Goal: Task Accomplishment & Management: Manage account settings

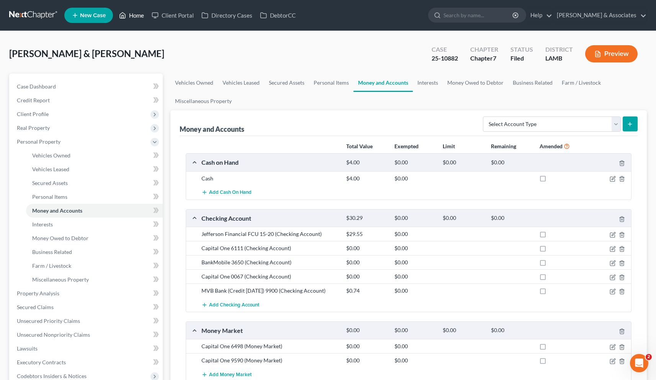
click at [137, 15] on link "Home" at bounding box center [131, 15] width 33 height 14
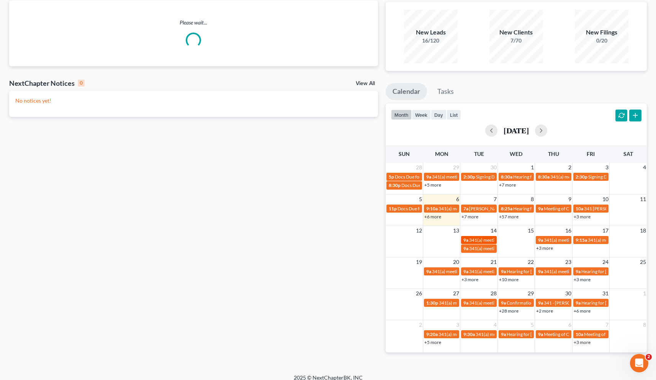
scroll to position [62, 0]
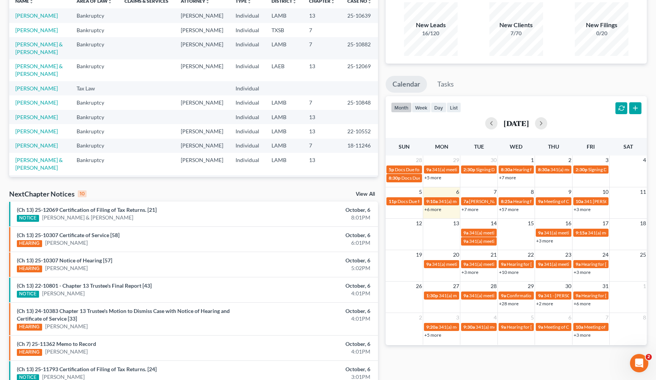
click at [321, 303] on link "+28 more" at bounding box center [509, 303] width 20 height 6
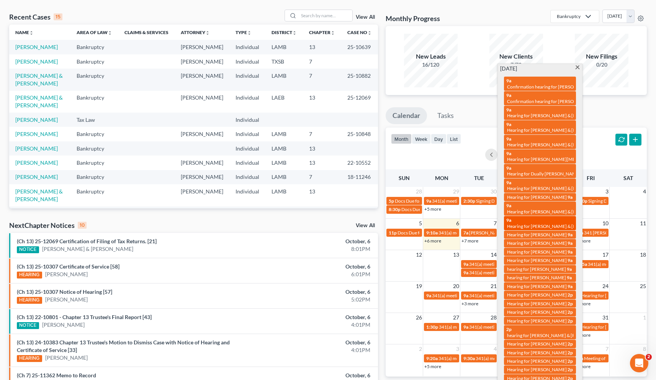
scroll to position [30, 0]
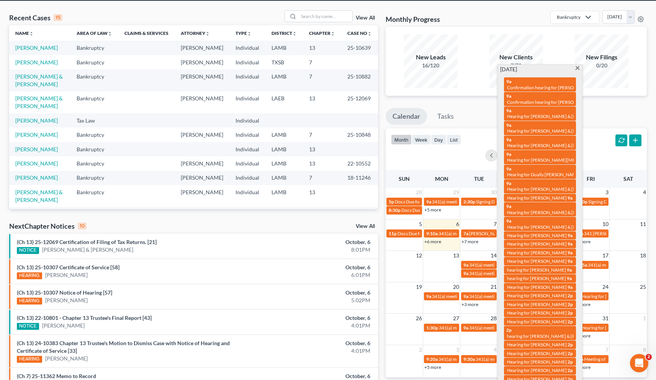
click at [321, 108] on ul "Calendar Tasks" at bounding box center [515, 118] width 261 height 20
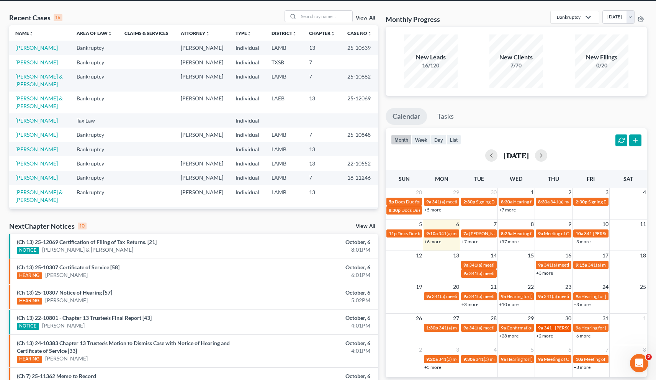
click at [321, 325] on span "341 - [PERSON_NAME]" at bounding box center [567, 328] width 47 height 6
select select "Days"
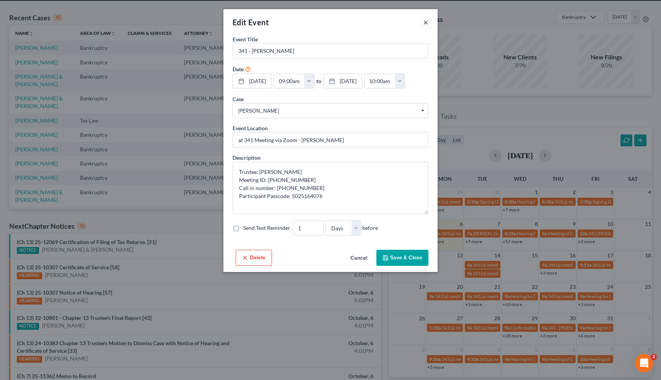
click at [321, 23] on button "×" at bounding box center [425, 22] width 5 height 9
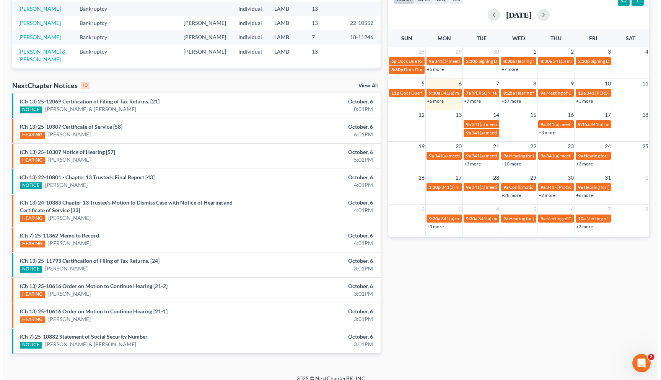
scroll to position [177, 0]
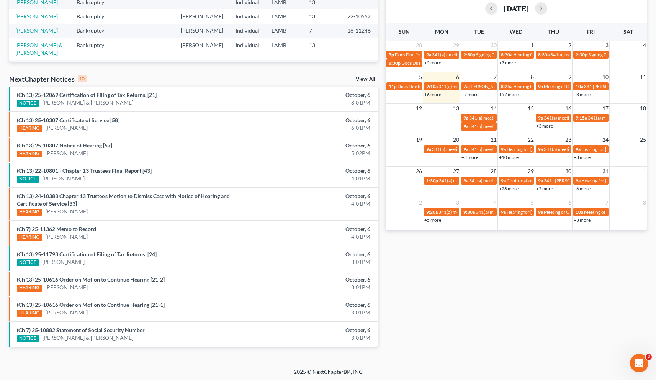
click at [321, 190] on link "+2 more" at bounding box center [544, 189] width 17 height 6
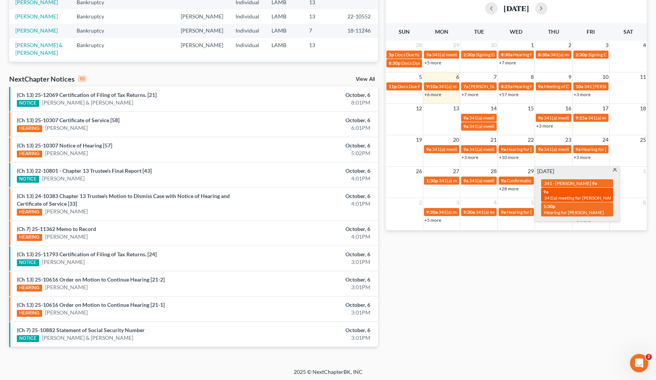
click at [321, 195] on span "341(a) meeting for [PERSON_NAME]" at bounding box center [581, 198] width 74 height 6
select select "Days"
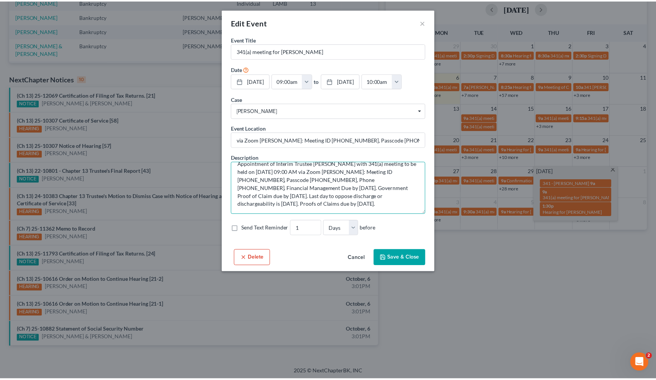
scroll to position [0, 0]
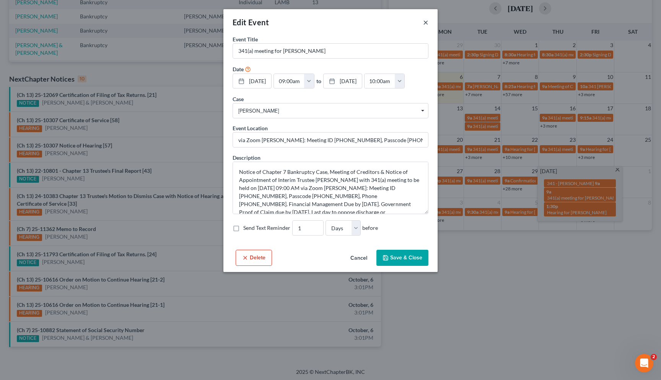
click at [321, 21] on button "×" at bounding box center [425, 22] width 5 height 9
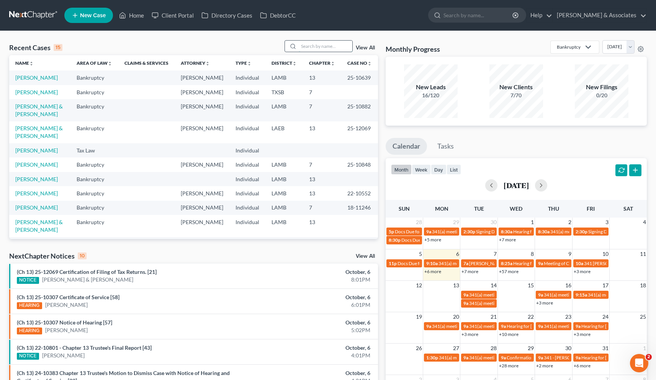
click at [315, 46] on input "search" at bounding box center [326, 46] width 54 height 11
click at [33, 75] on link "[PERSON_NAME]" at bounding box center [36, 77] width 42 height 7
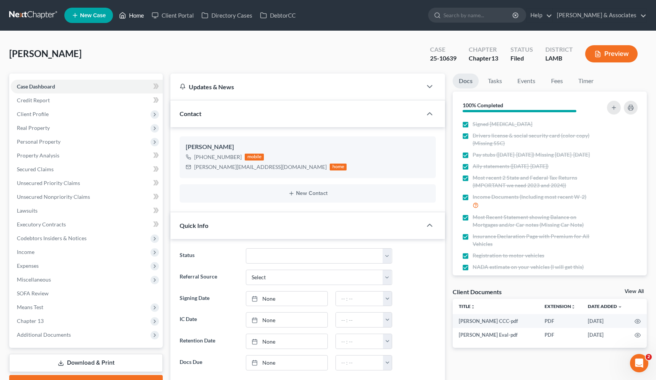
click at [136, 16] on link "Home" at bounding box center [131, 15] width 33 height 14
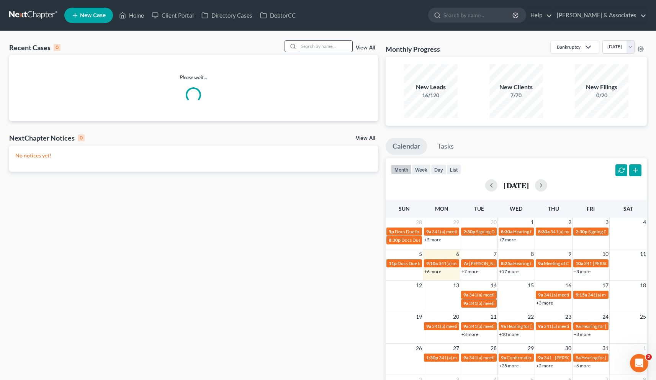
click at [321, 49] on input "search" at bounding box center [326, 46] width 54 height 11
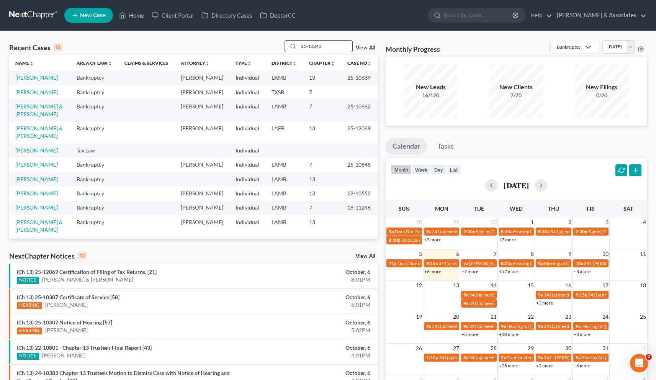
type input "25-10840"
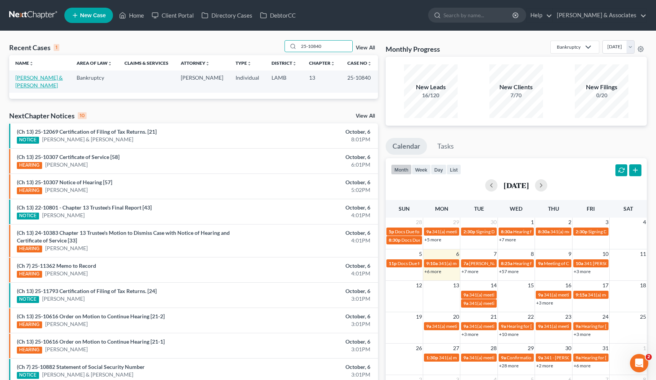
click at [58, 76] on link "[PERSON_NAME] & [PERSON_NAME]" at bounding box center [38, 81] width 47 height 14
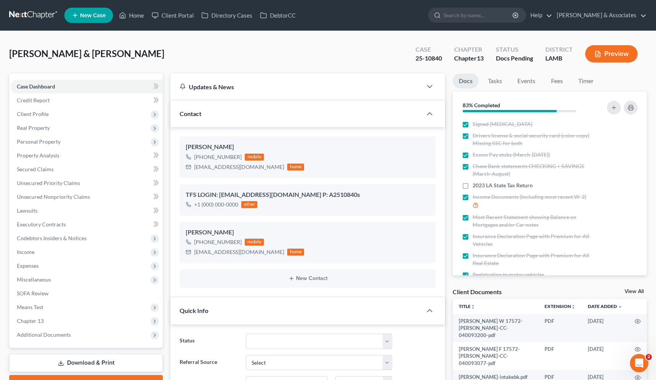
scroll to position [499, 0]
click at [41, 115] on span "Client Profile" at bounding box center [33, 114] width 32 height 7
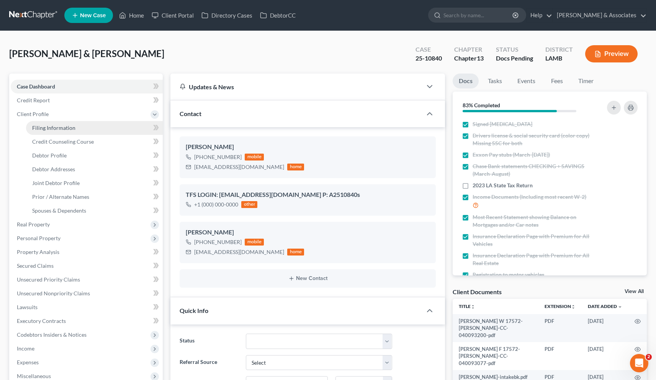
click at [57, 128] on span "Filing Information" at bounding box center [53, 127] width 43 height 7
select select "1"
select select "3"
select select "35"
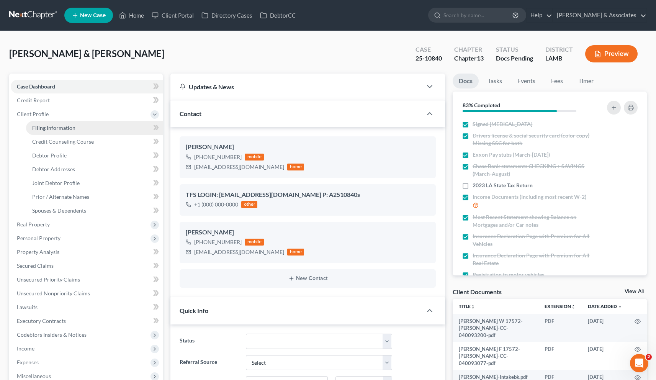
select select "0"
select select "19"
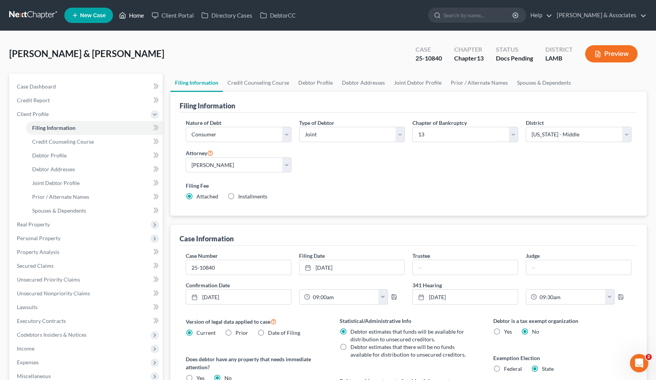
click at [130, 16] on link "Home" at bounding box center [131, 15] width 33 height 14
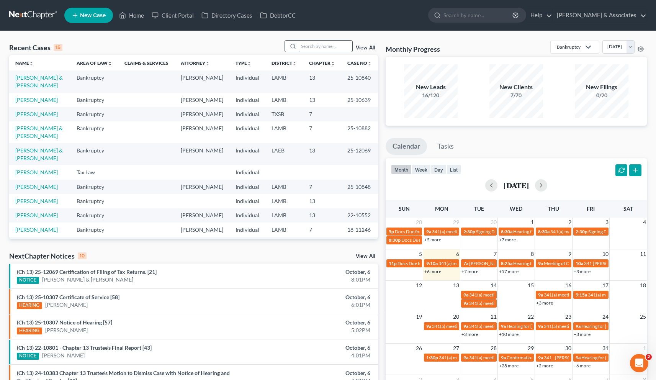
click at [316, 49] on input "search" at bounding box center [326, 46] width 54 height 11
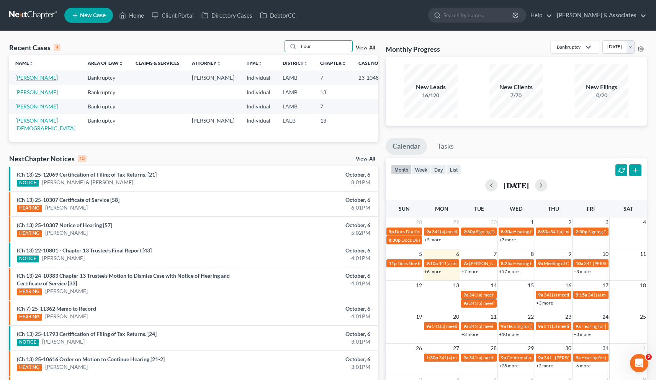
type input "Four"
click at [39, 78] on link "[PERSON_NAME]" at bounding box center [36, 77] width 42 height 7
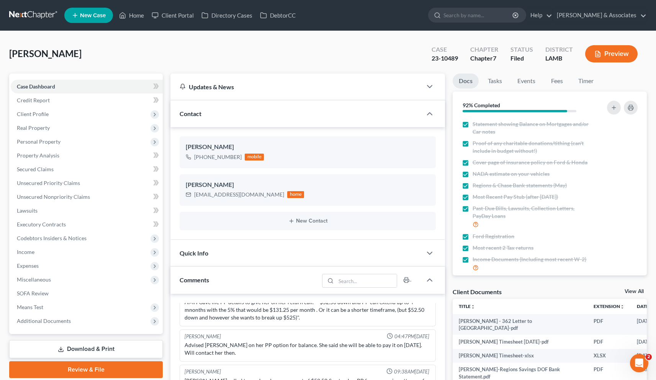
scroll to position [129, 0]
click at [37, 114] on span "Client Profile" at bounding box center [33, 114] width 32 height 7
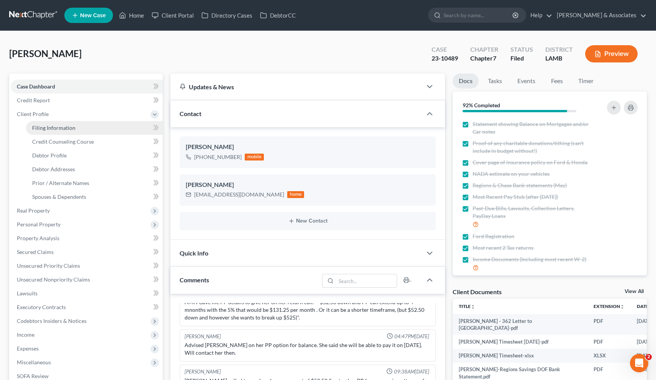
click at [43, 126] on span "Filing Information" at bounding box center [53, 127] width 43 height 7
select select "1"
select select "0"
select select "35"
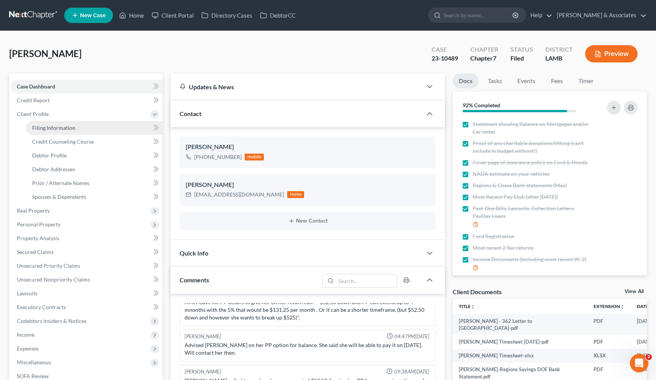
select select "0"
select select "19"
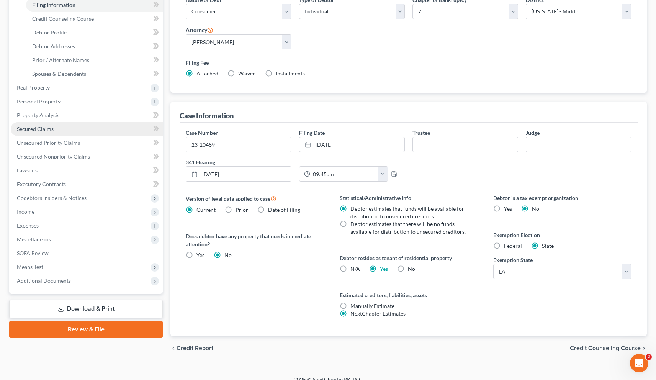
scroll to position [124, 0]
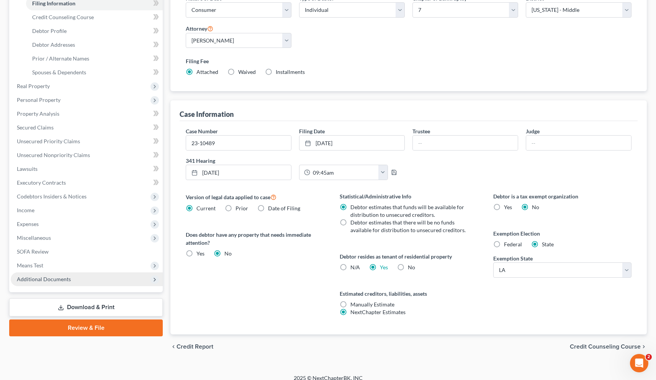
click at [41, 277] on span "Additional Documents" at bounding box center [44, 279] width 54 height 7
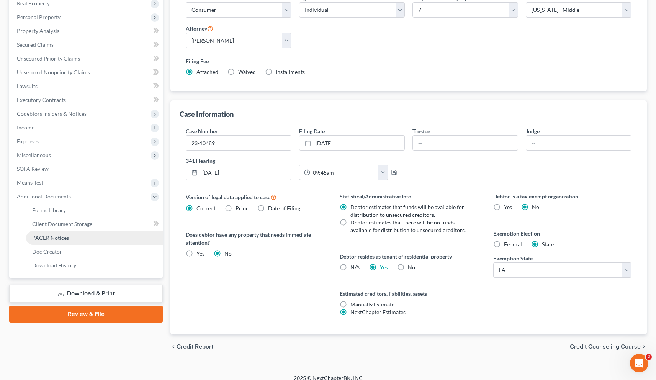
click at [47, 238] on span "PACER Notices" at bounding box center [50, 237] width 37 height 7
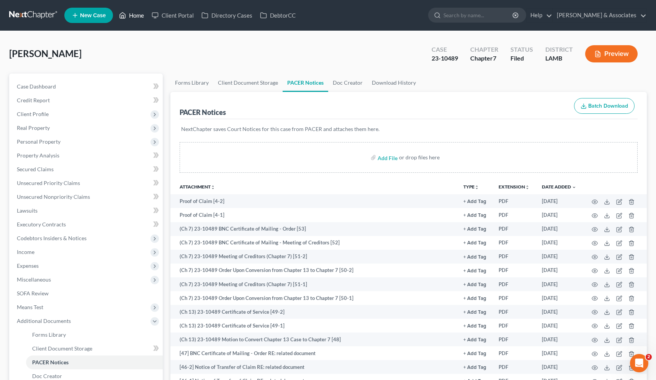
click at [135, 15] on link "Home" at bounding box center [131, 15] width 33 height 14
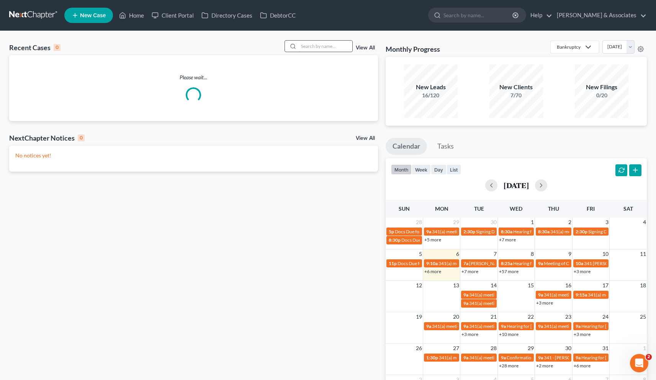
click at [310, 44] on input "search" at bounding box center [326, 46] width 54 height 11
paste input "25-10882"
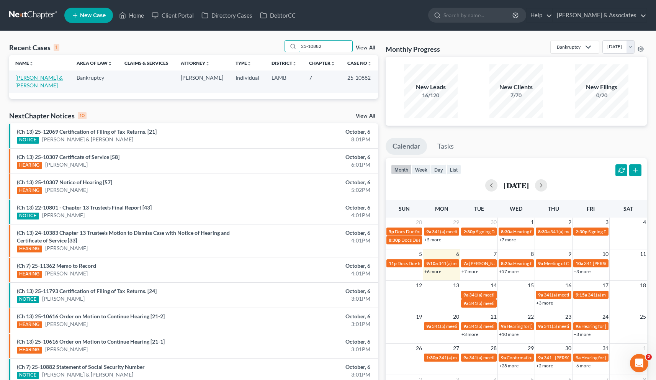
type input "25-10882"
click at [24, 79] on link "[PERSON_NAME] & [PERSON_NAME]" at bounding box center [38, 81] width 47 height 14
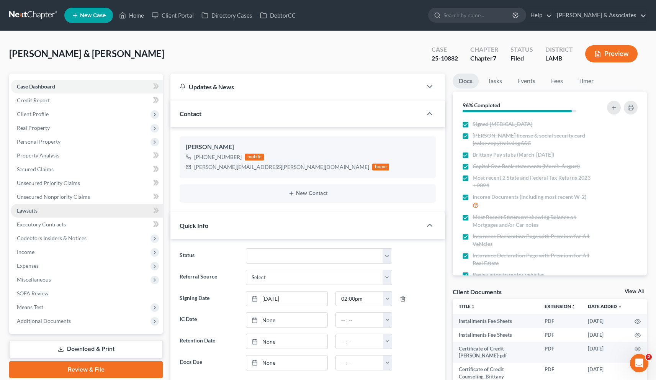
scroll to position [115, 0]
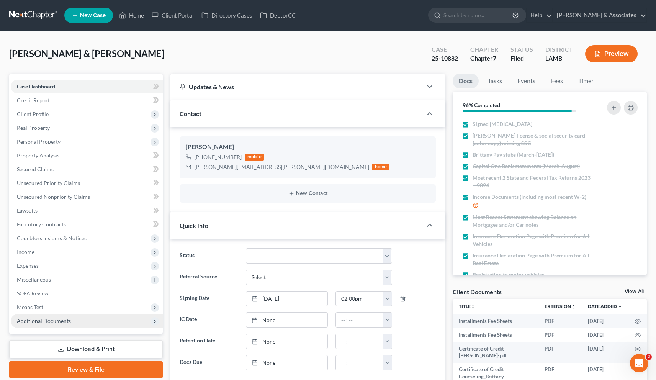
click at [51, 317] on span "Additional Documents" at bounding box center [44, 320] width 54 height 7
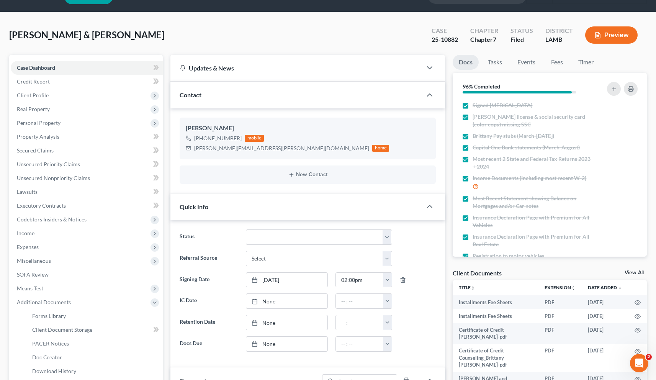
scroll to position [127, 0]
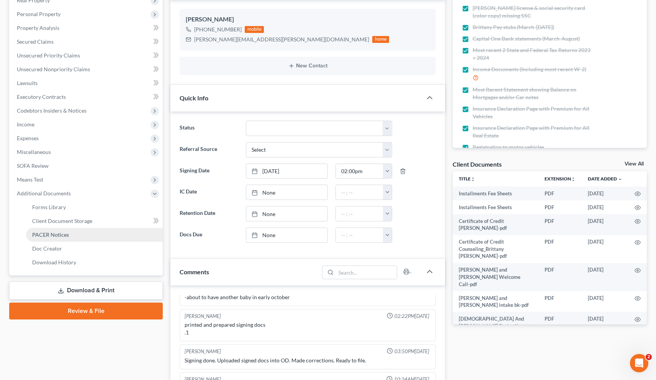
click at [51, 236] on span "PACER Notices" at bounding box center [50, 234] width 37 height 7
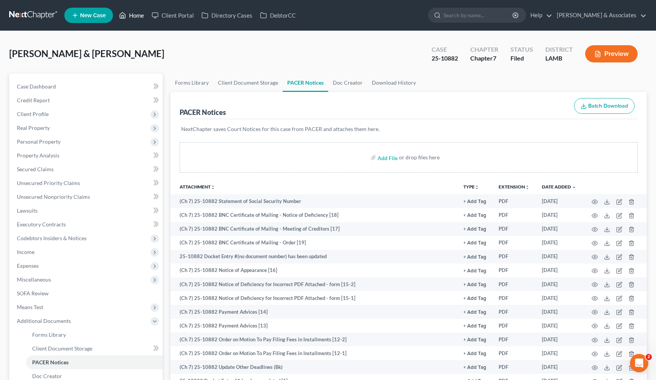
click at [137, 19] on link "Home" at bounding box center [131, 15] width 33 height 14
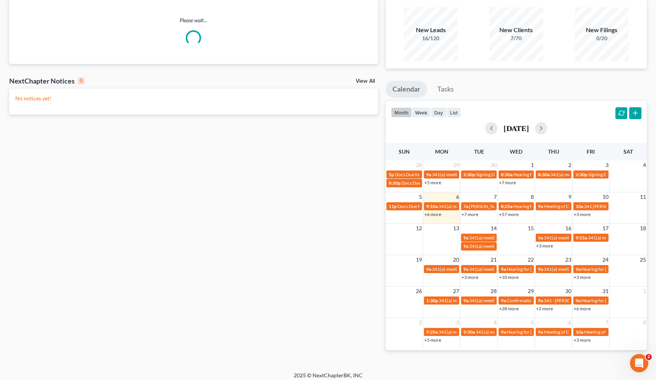
scroll to position [62, 0]
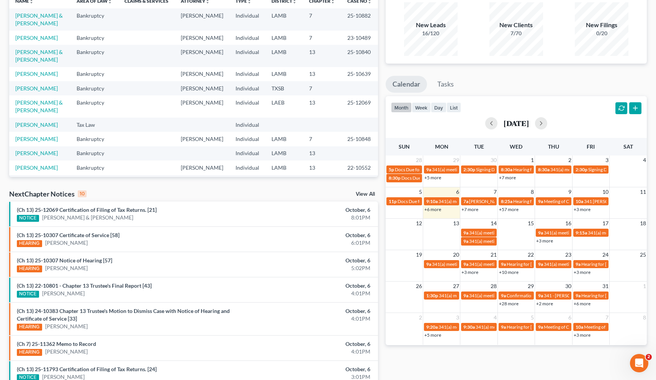
click at [321, 304] on link "+6 more" at bounding box center [581, 303] width 17 height 6
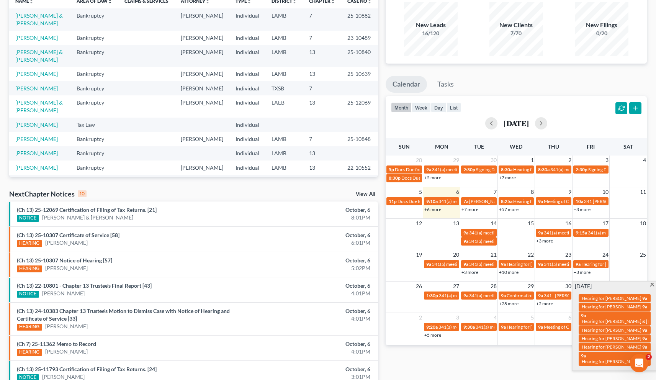
click at [321, 340] on div "2 3 4 5 6 7 8 9:20a 341(a) meeting for [PERSON_NAME] 9:30a 341(a) meeting for […" at bounding box center [515, 328] width 261 height 32
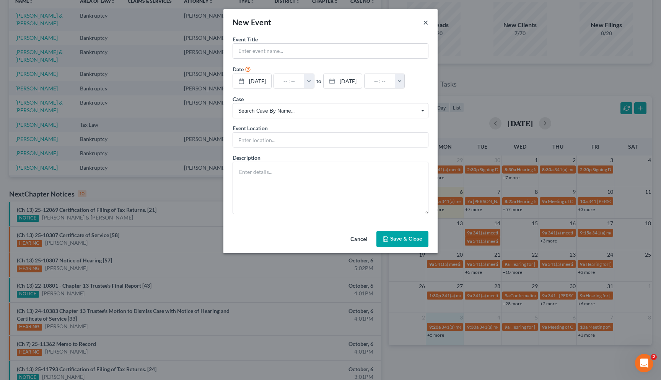
click at [321, 20] on button "×" at bounding box center [425, 22] width 5 height 9
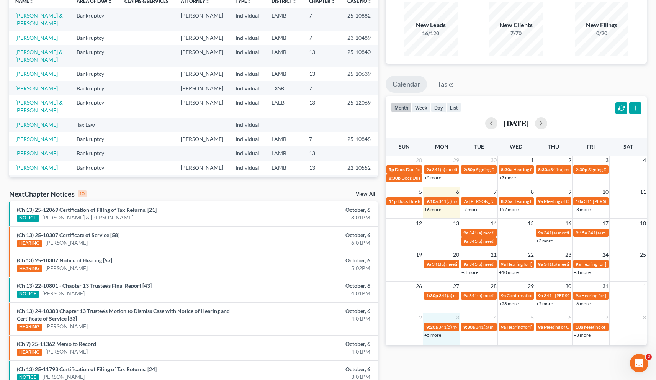
click at [321, 336] on link "+5 more" at bounding box center [432, 335] width 17 height 6
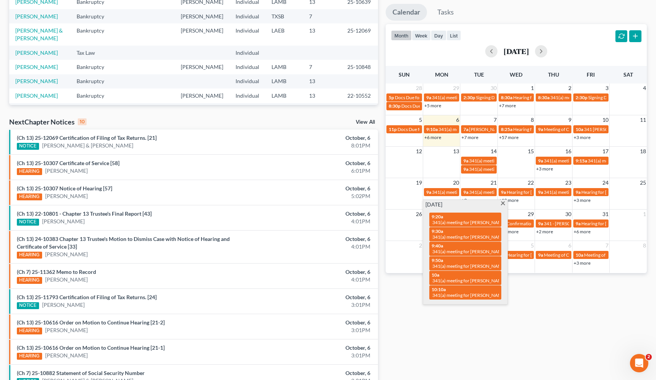
scroll to position [177, 0]
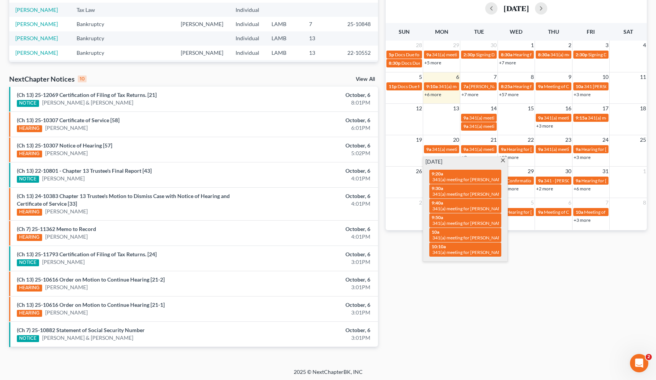
click at [321, 161] on span at bounding box center [503, 160] width 6 height 5
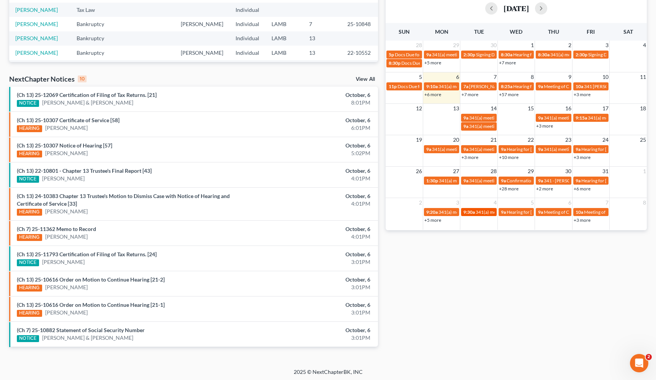
click at [321, 215] on link "9:30a 341(a) meeting for [PERSON_NAME] & [PERSON_NAME]" at bounding box center [478, 212] width 35 height 8
select select "Days"
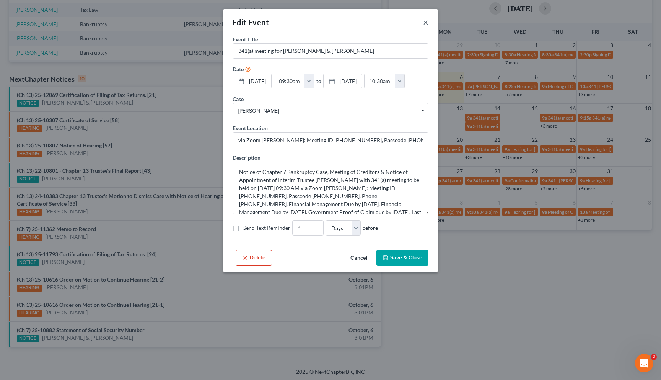
click at [321, 23] on button "×" at bounding box center [425, 22] width 5 height 9
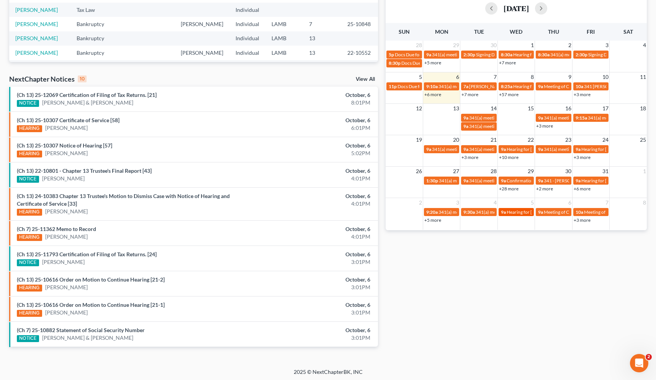
click at [321, 212] on span "Hearing for [PERSON_NAME]" at bounding box center [536, 212] width 60 height 6
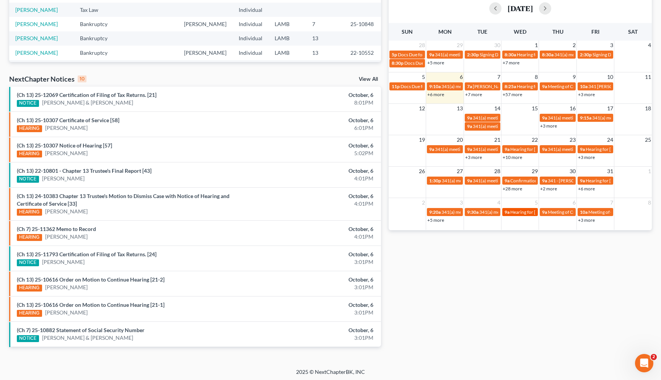
select select "Days"
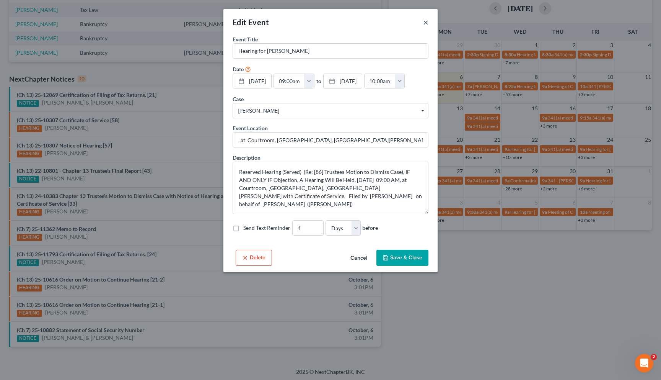
click at [321, 21] on button "×" at bounding box center [425, 22] width 5 height 9
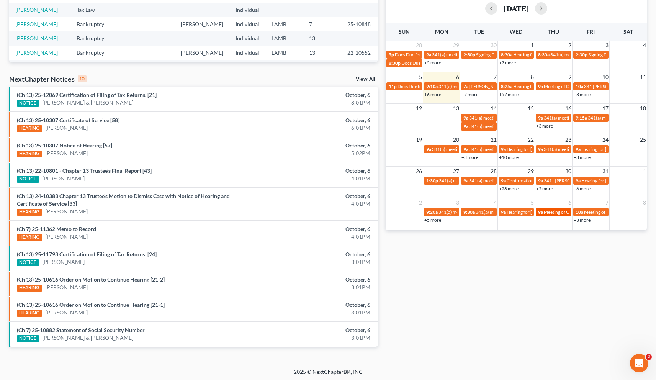
click at [321, 211] on span "Meeting of Creditors for [PERSON_NAME]" at bounding box center [586, 212] width 85 height 6
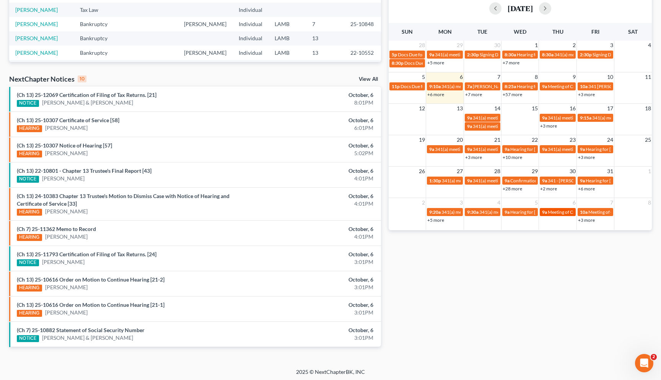
select select "Days"
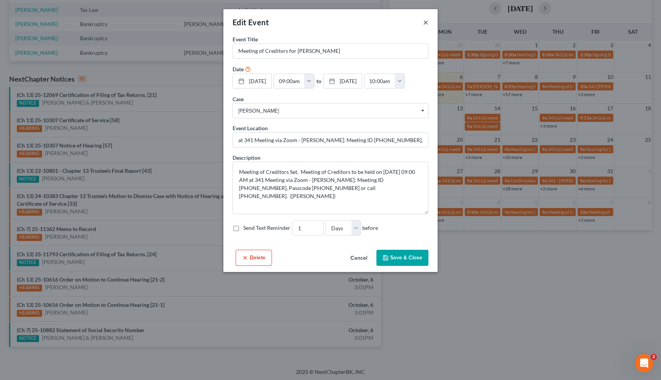
click at [321, 21] on button "×" at bounding box center [425, 22] width 5 height 9
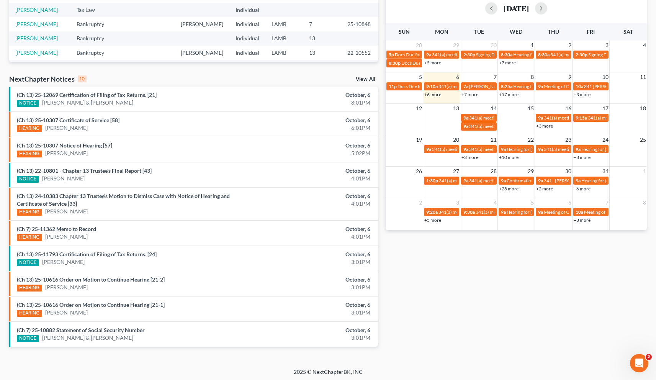
click at [321, 220] on link "+3 more" at bounding box center [581, 220] width 17 height 6
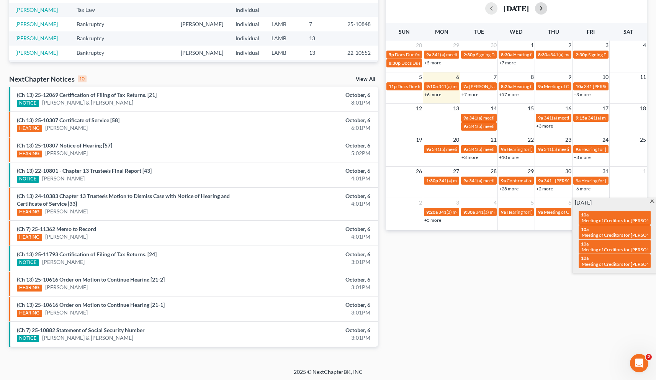
click at [321, 11] on button "button" at bounding box center [541, 8] width 12 height 12
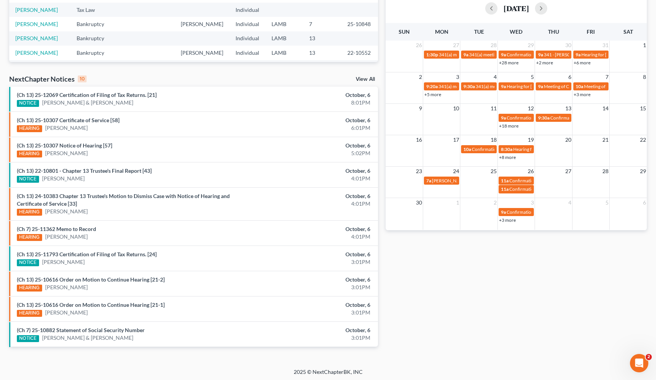
click at [321, 127] on link "+18 more" at bounding box center [509, 126] width 20 height 6
click at [321, 274] on div "Monthly Progress Bankruptcy Bankruptcy Business Formation and Planning Collecti…" at bounding box center [516, 110] width 269 height 495
click at [321, 117] on span "Confirmation hearing for [PERSON_NAME]" at bounding box center [593, 118] width 87 height 6
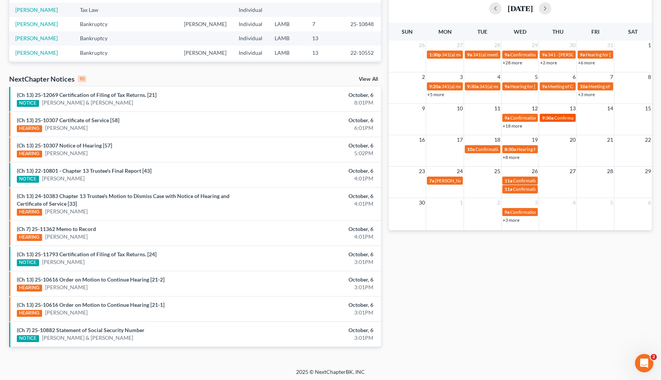
select select "Days"
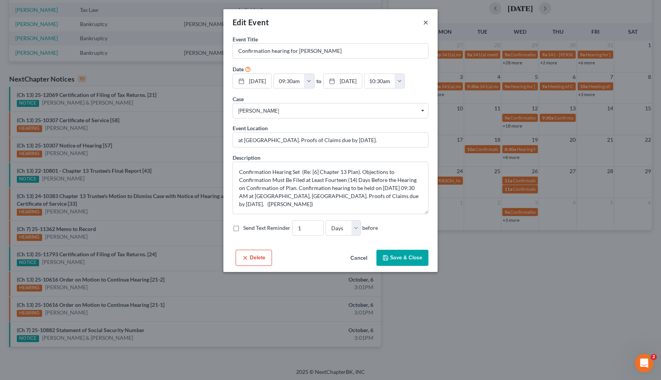
click at [321, 22] on button "×" at bounding box center [425, 22] width 5 height 9
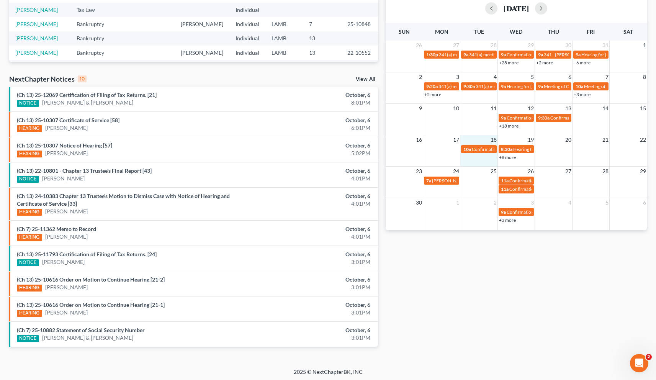
click at [321, 153] on td "10a Confirmation Hearing for [PERSON_NAME] [PERSON_NAME]" at bounding box center [478, 152] width 37 height 16
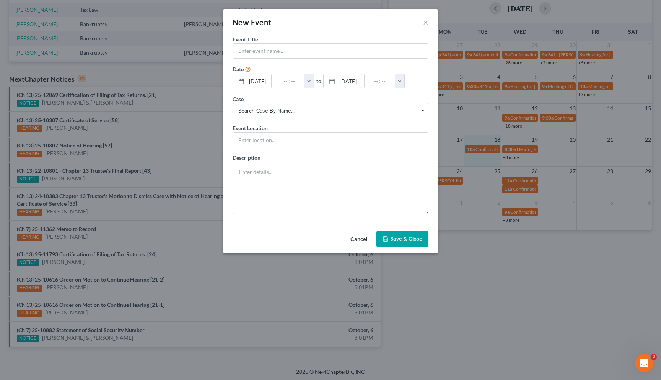
click at [321, 21] on div "New Event ×" at bounding box center [331, 22] width 214 height 26
click at [321, 22] on button "×" at bounding box center [425, 22] width 5 height 9
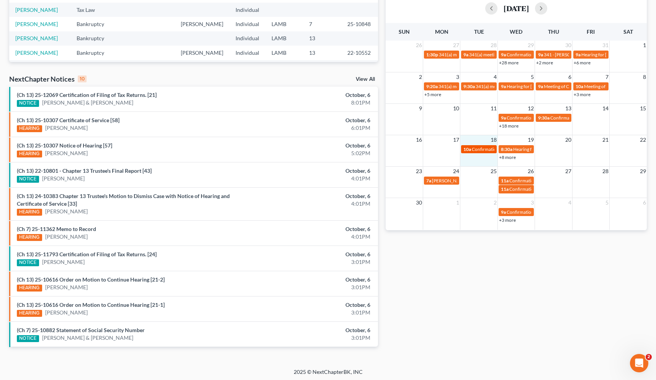
click at [321, 149] on span "Confirmation Hearing for [PERSON_NAME] [PERSON_NAME]" at bounding box center [534, 149] width 124 height 6
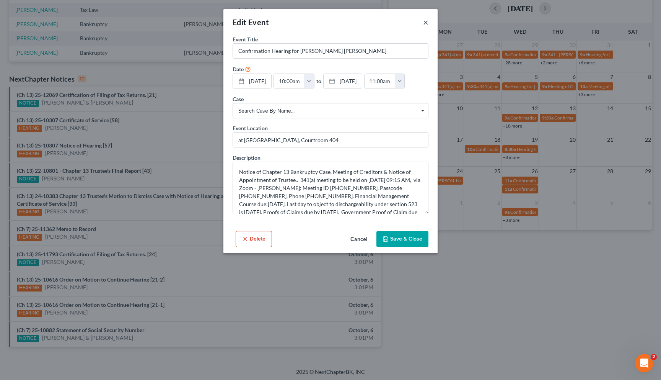
click at [321, 21] on button "×" at bounding box center [425, 22] width 5 height 9
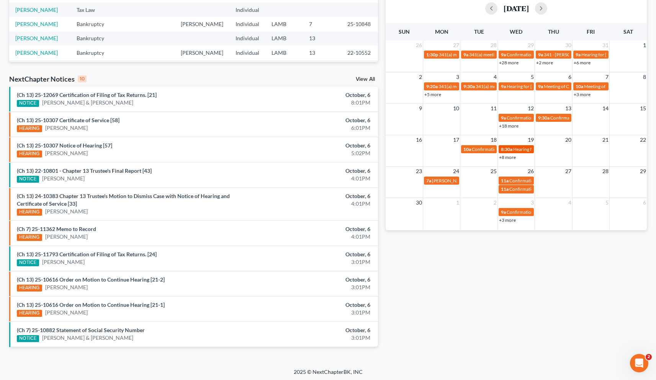
click at [321, 147] on span "Hearing for [PERSON_NAME]" at bounding box center [543, 149] width 60 height 6
select select "Days"
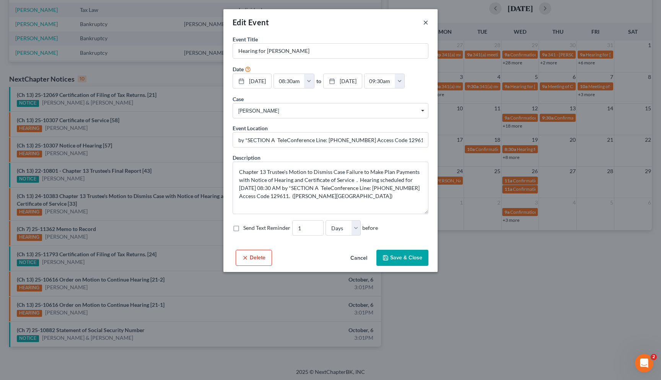
click at [321, 23] on button "×" at bounding box center [425, 22] width 5 height 9
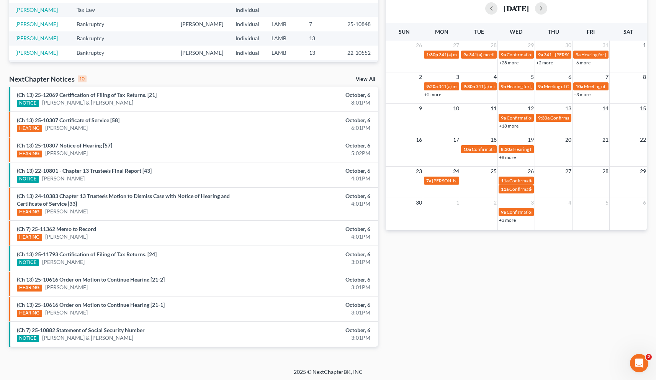
click at [321, 156] on link "+8 more" at bounding box center [507, 157] width 17 height 6
click at [321, 256] on div "Monthly Progress Bankruptcy Bankruptcy Business Formation and Planning Collecti…" at bounding box center [516, 110] width 269 height 495
click at [321, 219] on link "+3 more" at bounding box center [507, 220] width 17 height 6
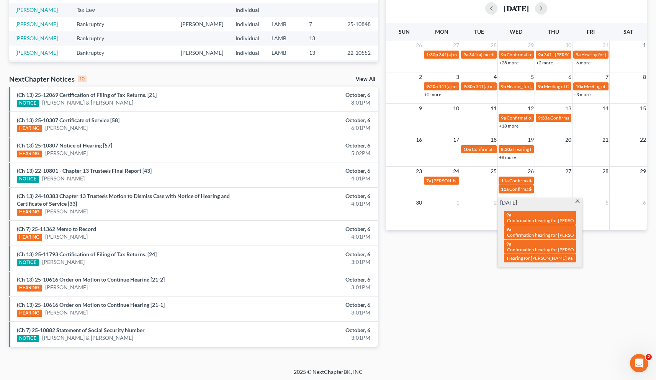
click at [321, 248] on div "Monthly Progress Bankruptcy Bankruptcy Business Formation and Planning Collecti…" at bounding box center [516, 110] width 269 height 495
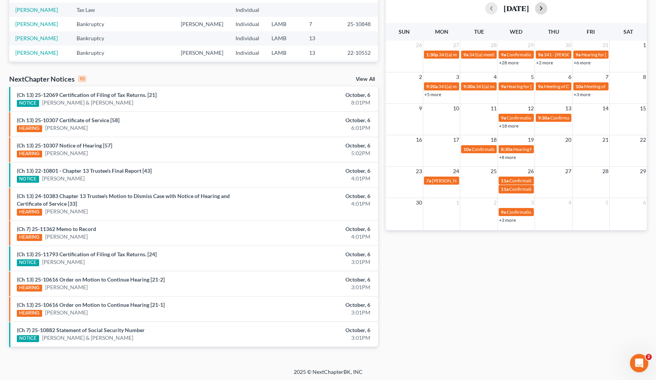
click at [321, 8] on button "button" at bounding box center [541, 8] width 12 height 12
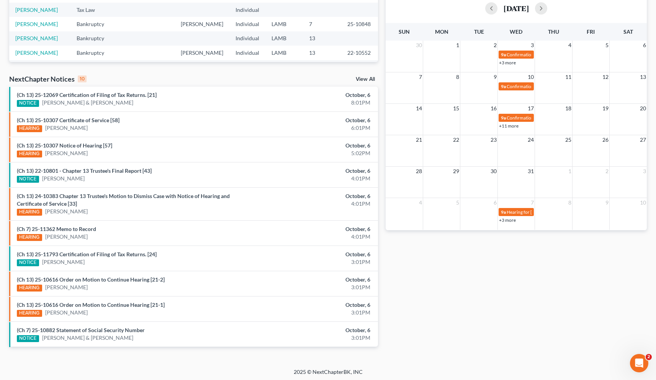
click at [321, 62] on link "+3 more" at bounding box center [507, 63] width 17 height 6
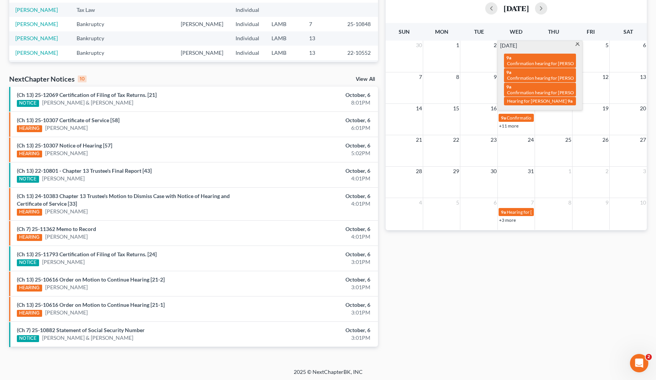
click at [321, 254] on div "Monthly Progress Bankruptcy Bankruptcy Business Formation and Planning Collecti…" at bounding box center [516, 110] width 269 height 495
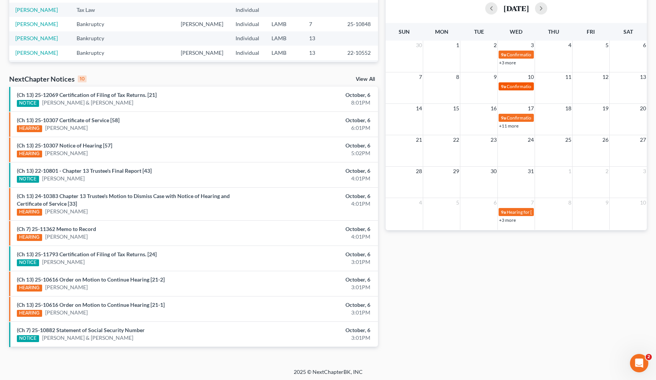
click at [321, 87] on span "Confirmation hearing for [PERSON_NAME]" at bounding box center [549, 86] width 87 height 6
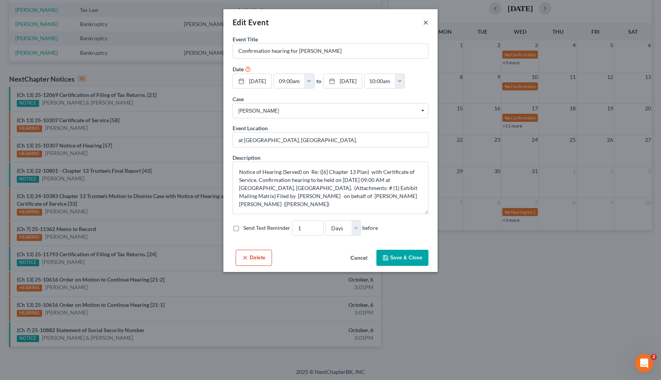
click at [321, 22] on button "×" at bounding box center [425, 22] width 5 height 9
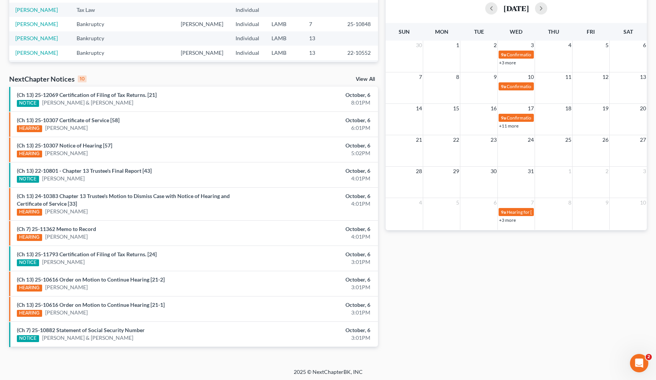
click at [321, 124] on link "+11 more" at bounding box center [509, 126] width 20 height 6
click at [321, 262] on div "Monthly Progress Bankruptcy Bankruptcy Business Formation and Planning Collecti…" at bounding box center [516, 110] width 269 height 495
click at [321, 217] on link "+3 more" at bounding box center [507, 220] width 17 height 6
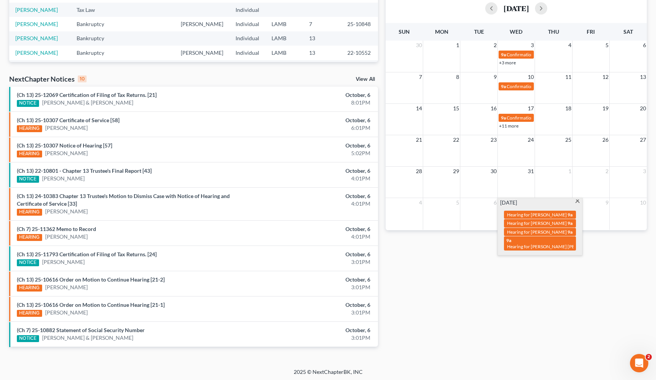
click at [321, 271] on div "Monthly Progress Bankruptcy Bankruptcy Business Formation and Planning Collecti…" at bounding box center [516, 110] width 269 height 495
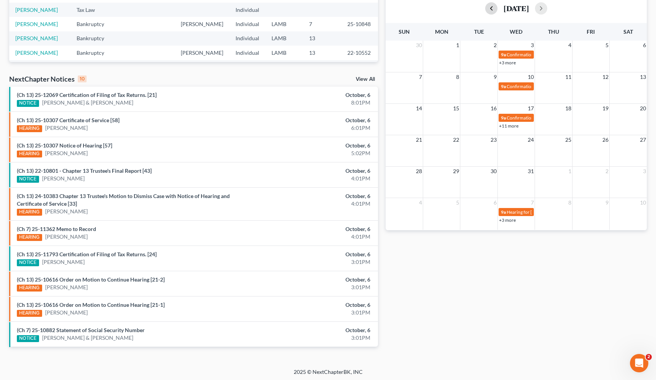
click at [321, 10] on button "button" at bounding box center [491, 8] width 12 height 12
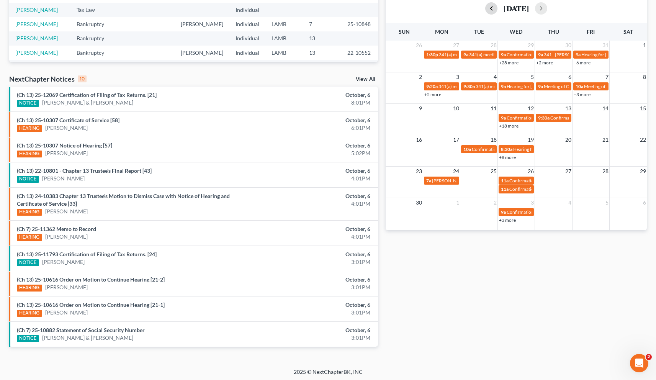
click at [321, 10] on button "button" at bounding box center [491, 8] width 12 height 12
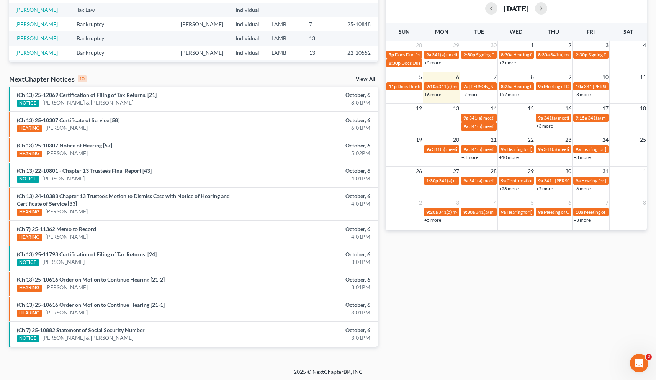
click at [321, 221] on link "+5 more" at bounding box center [432, 220] width 17 height 6
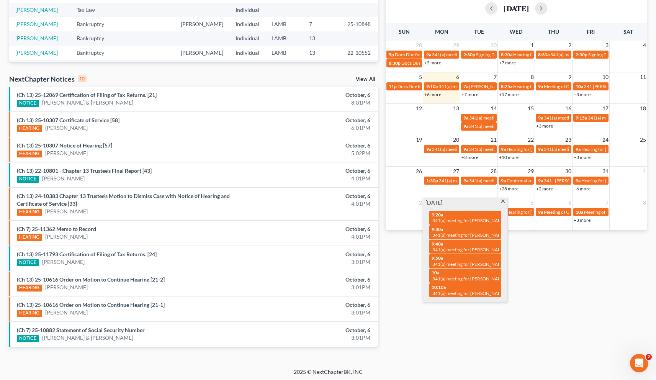
click at [321, 188] on link "+2 more" at bounding box center [544, 189] width 17 height 6
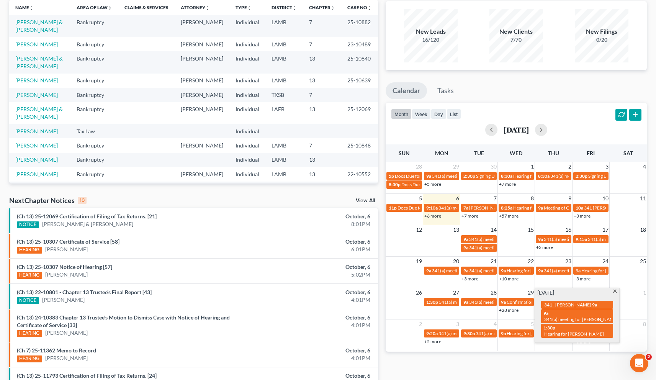
scroll to position [0, 0]
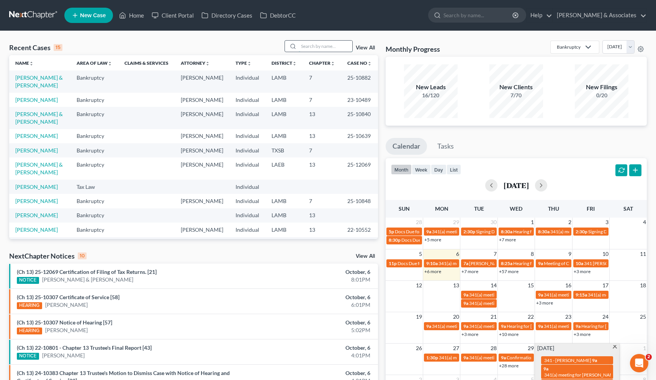
click at [312, 47] on input "search" at bounding box center [326, 46] width 54 height 11
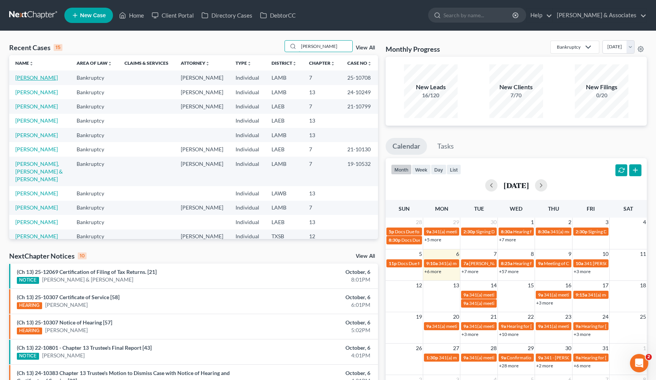
type input "[PERSON_NAME]"
click at [33, 78] on link "[PERSON_NAME]" at bounding box center [36, 77] width 42 height 7
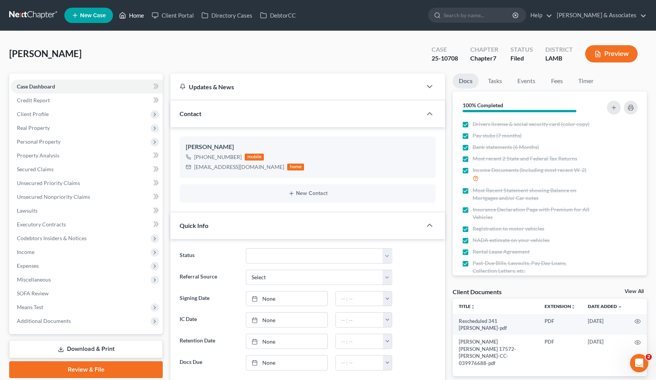
click at [135, 16] on link "Home" at bounding box center [131, 15] width 33 height 14
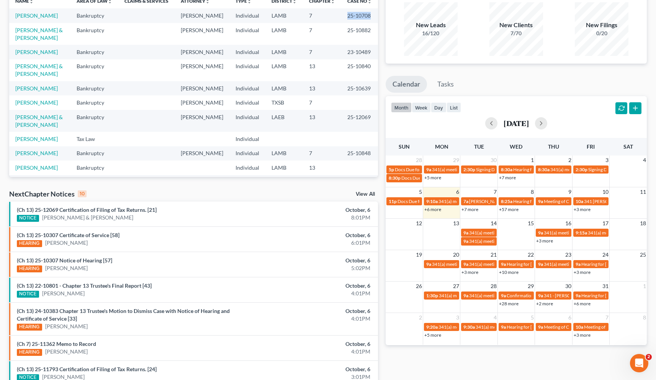
drag, startPoint x: 343, startPoint y: 16, endPoint x: 364, endPoint y: 16, distance: 21.1
click at [321, 16] on td "25-10708" at bounding box center [359, 15] width 37 height 14
copy td "25-10708"
click at [24, 16] on link "[PERSON_NAME]" at bounding box center [36, 15] width 42 height 7
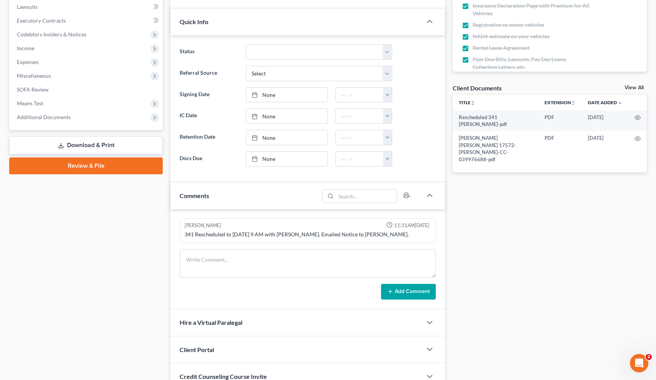
scroll to position [202, 0]
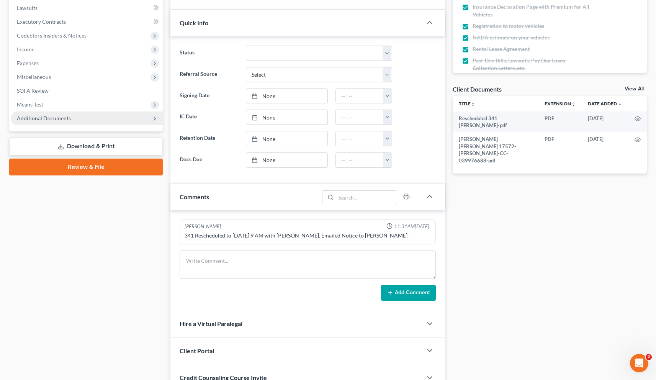
click at [59, 119] on span "Additional Documents" at bounding box center [44, 118] width 54 height 7
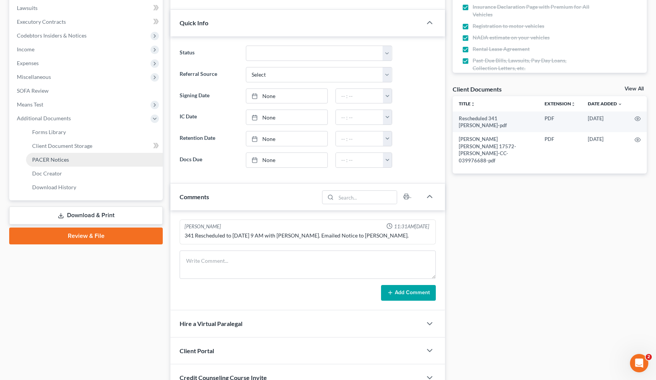
click at [59, 159] on span "PACER Notices" at bounding box center [50, 159] width 37 height 7
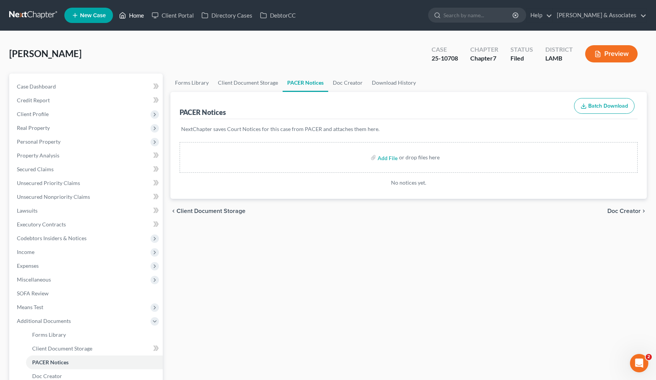
click at [133, 16] on link "Home" at bounding box center [131, 15] width 33 height 14
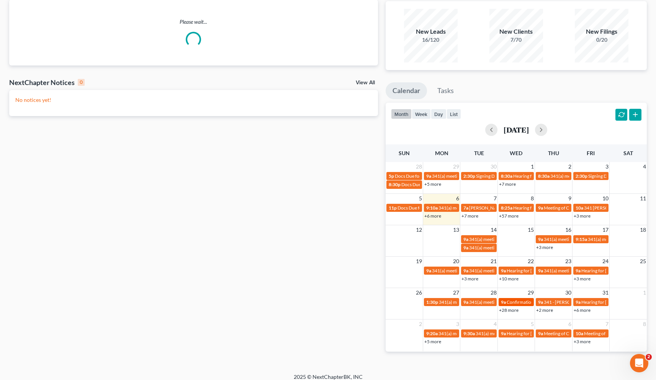
scroll to position [62, 0]
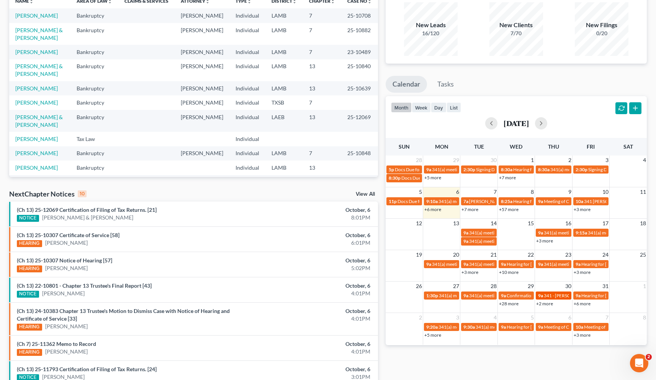
click at [321, 295] on span "341 - [PERSON_NAME]" at bounding box center [567, 295] width 47 height 6
select select "Days"
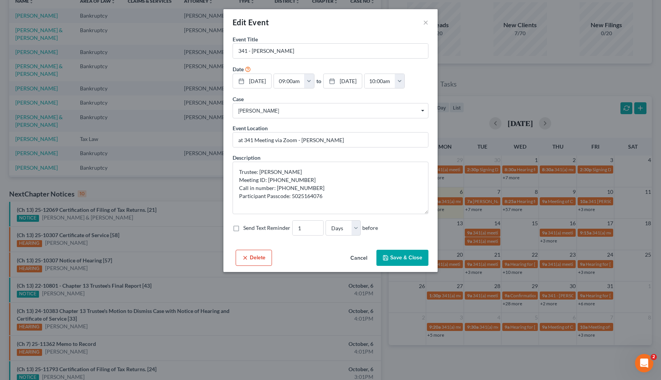
click at [321, 266] on button "Cancel" at bounding box center [358, 257] width 29 height 15
